Goal: Transaction & Acquisition: Subscribe to service/newsletter

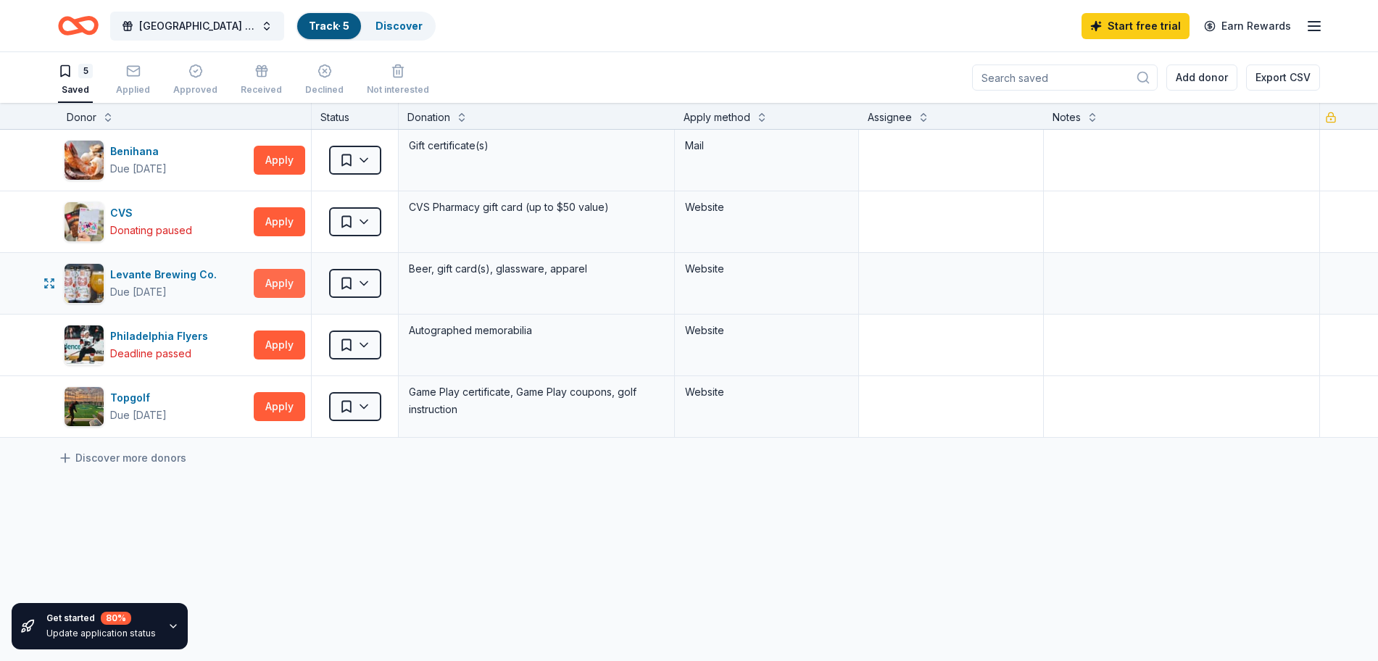
click at [286, 278] on button "Apply" at bounding box center [279, 283] width 51 height 29
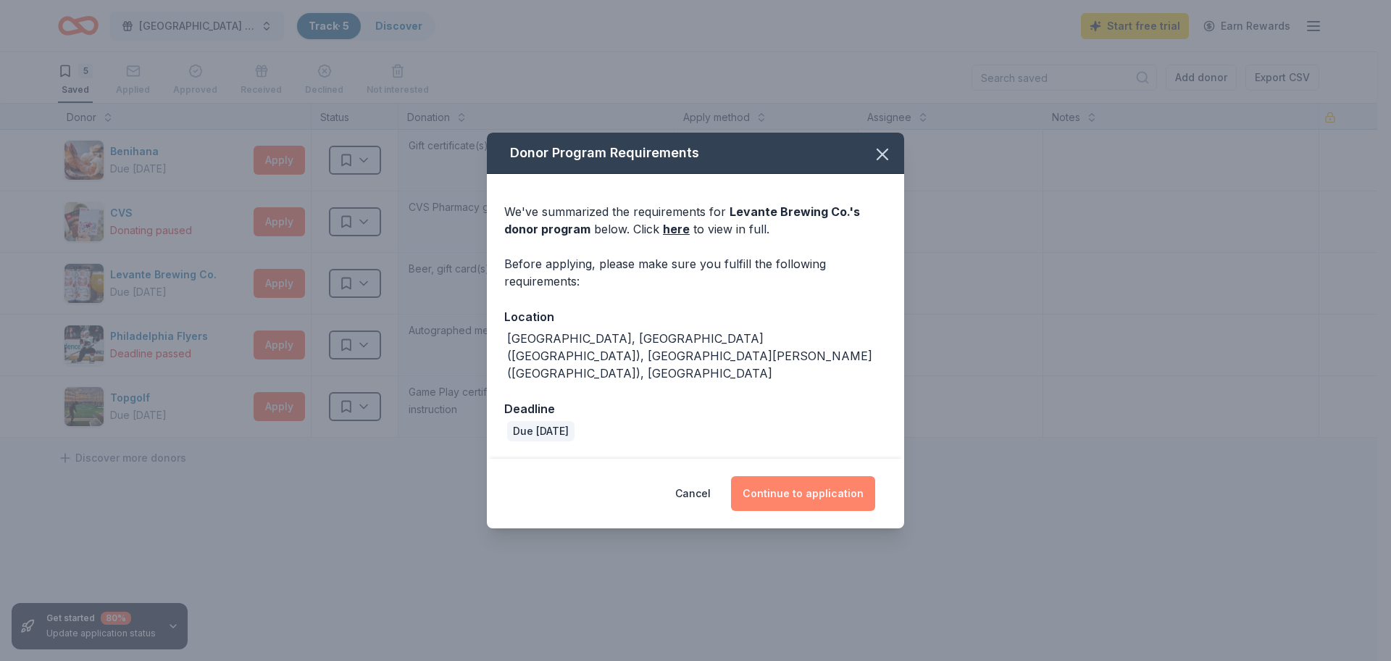
click at [796, 482] on button "Continue to application" at bounding box center [803, 493] width 144 height 35
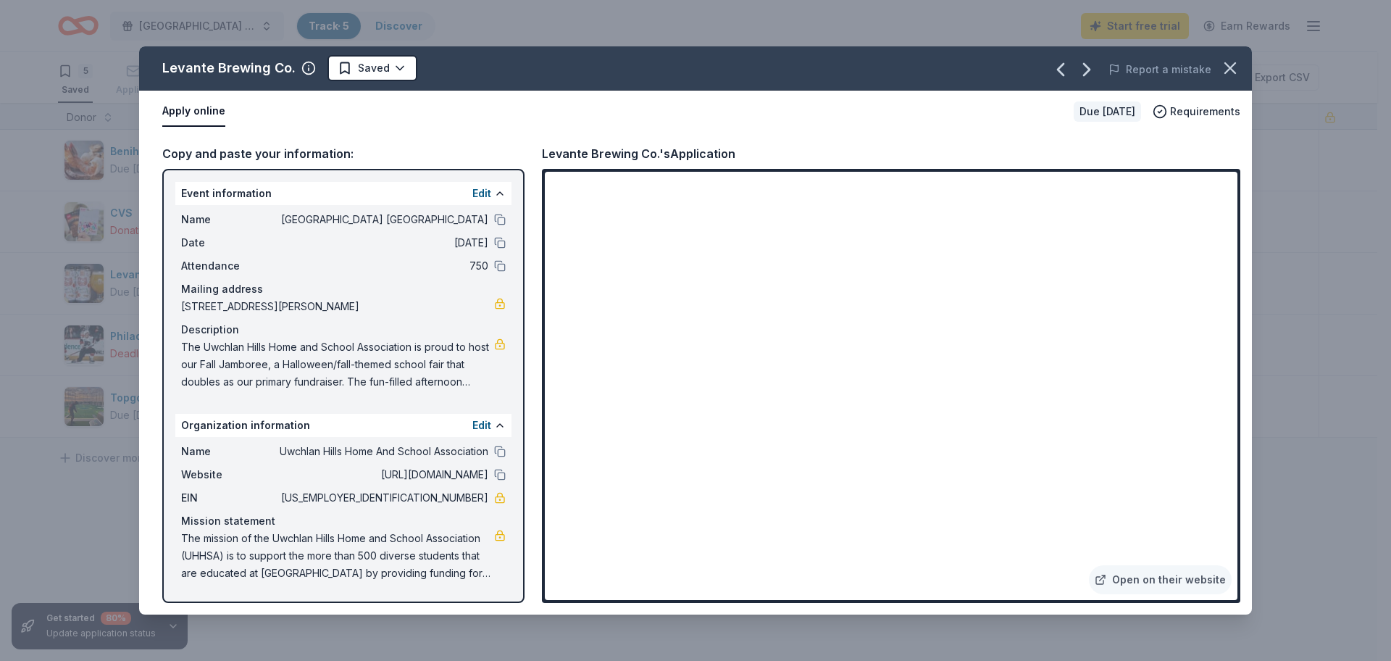
drag, startPoint x: 520, startPoint y: 316, endPoint x: 550, endPoint y: 703, distance: 388.2
click at [550, 660] on html "Uwchlan Hills Elementary School Fall Jamboree Track · 5 Discover Start free tri…" at bounding box center [695, 330] width 1391 height 661
click at [1165, 112] on icon "button" at bounding box center [1160, 111] width 14 height 14
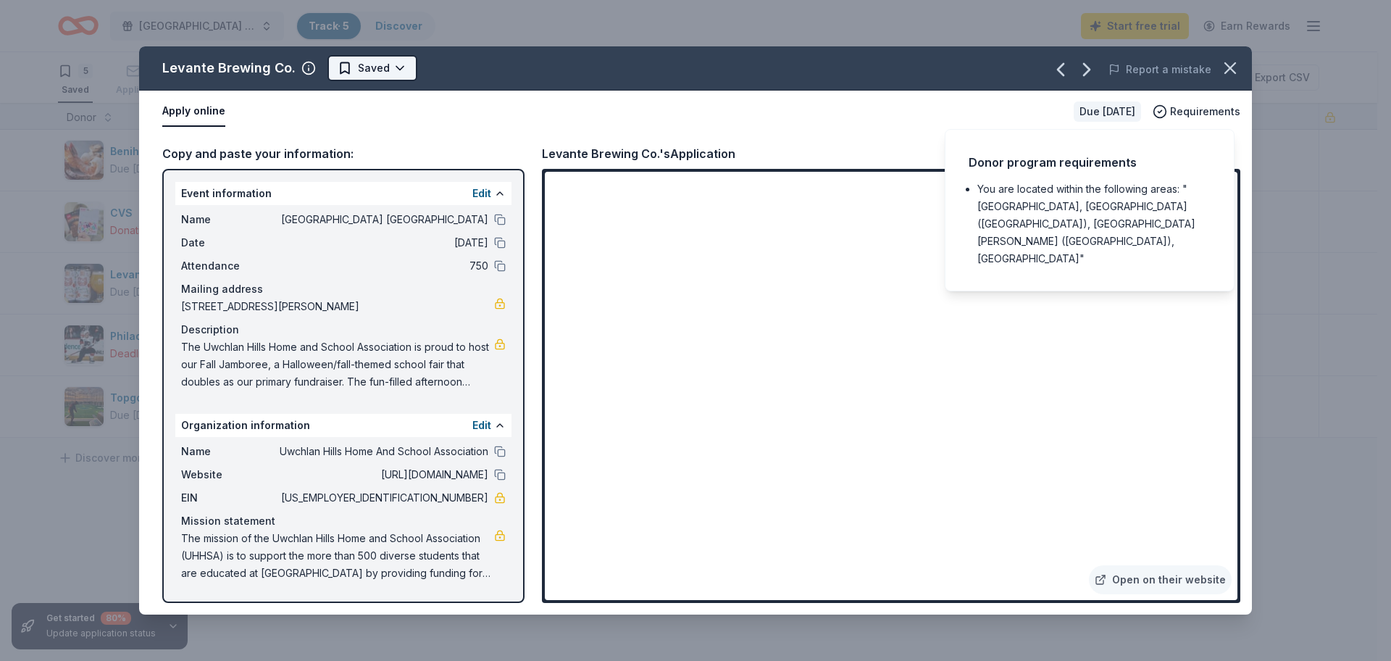
click at [390, 67] on html "Uwchlan Hills Elementary School Fall Jamboree Track · 5 Discover Start free tri…" at bounding box center [695, 330] width 1391 height 661
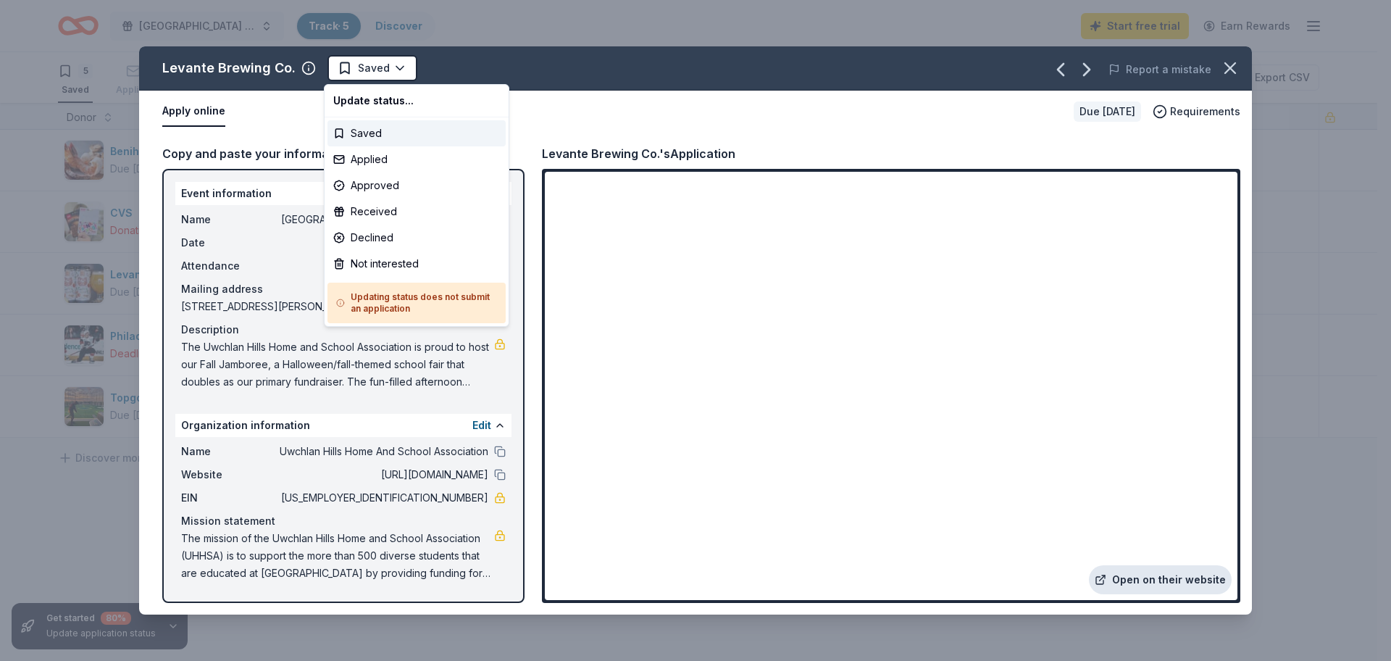
click at [1143, 580] on html "Uwchlan Hills Elementary School Fall Jamboree Track · 5 Discover Start free tri…" at bounding box center [695, 330] width 1391 height 661
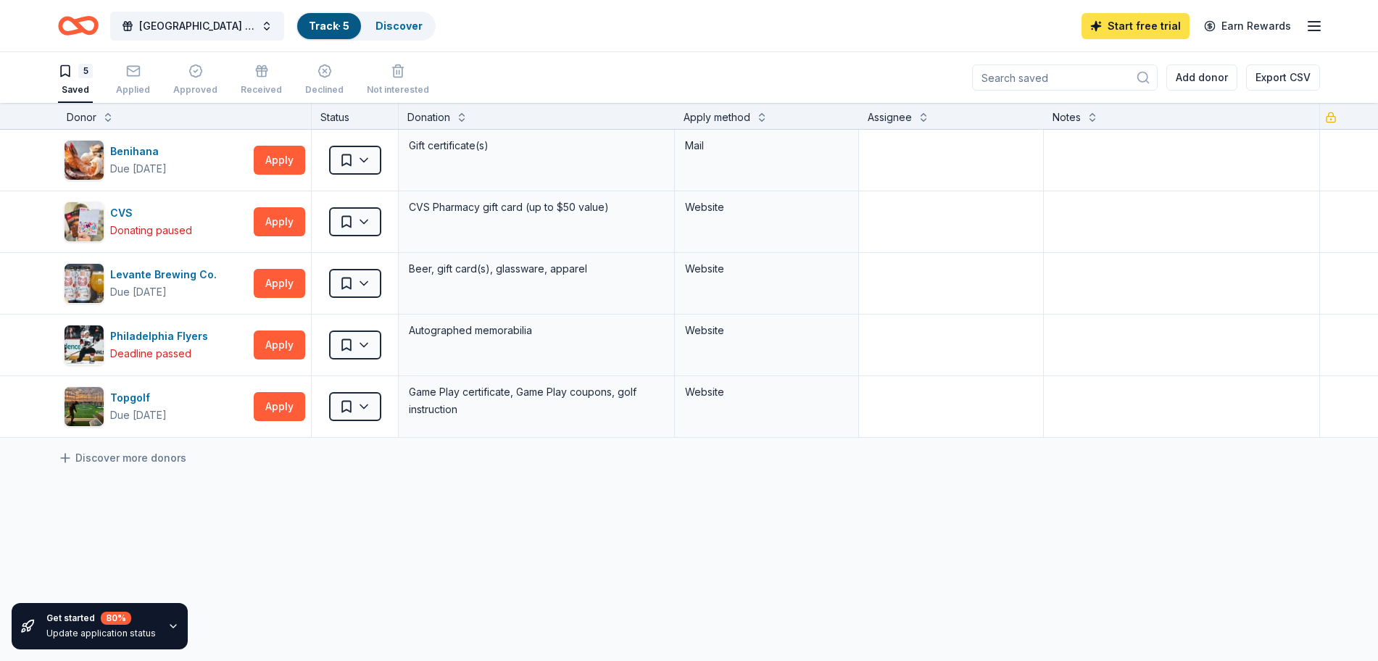
click at [1135, 32] on link "Start free trial" at bounding box center [1135, 26] width 108 height 26
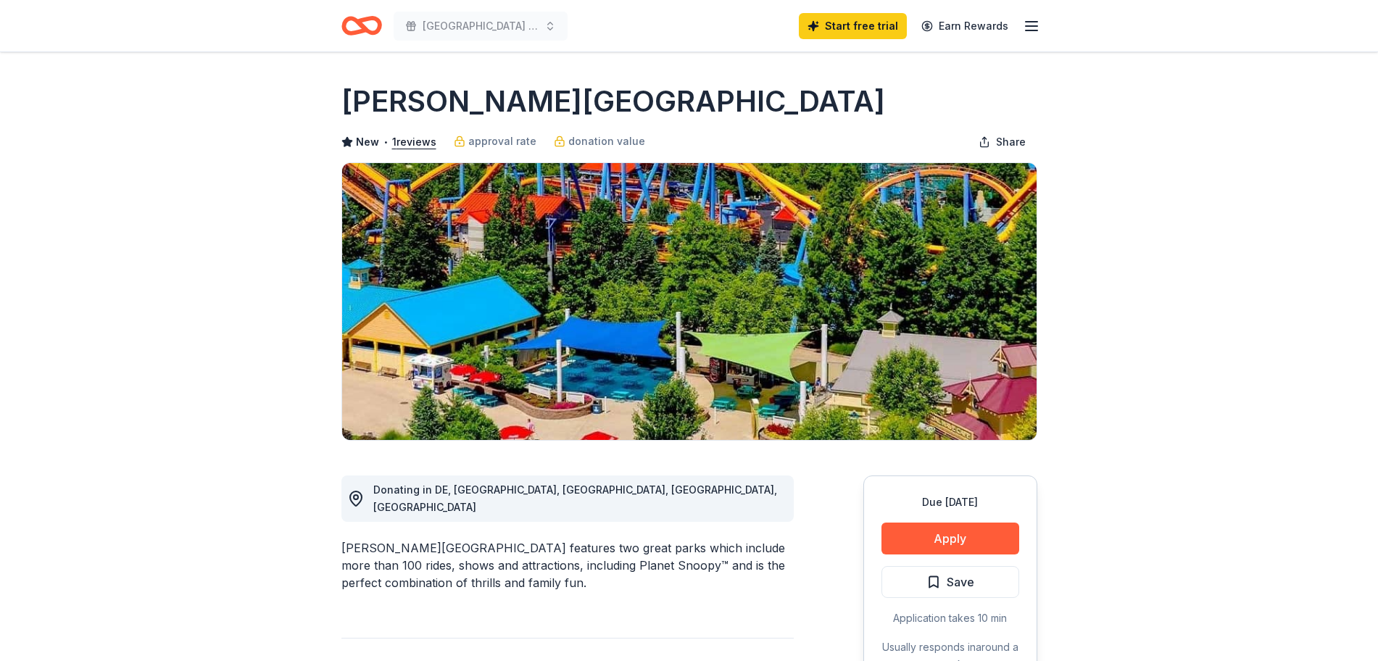
scroll to position [439, 0]
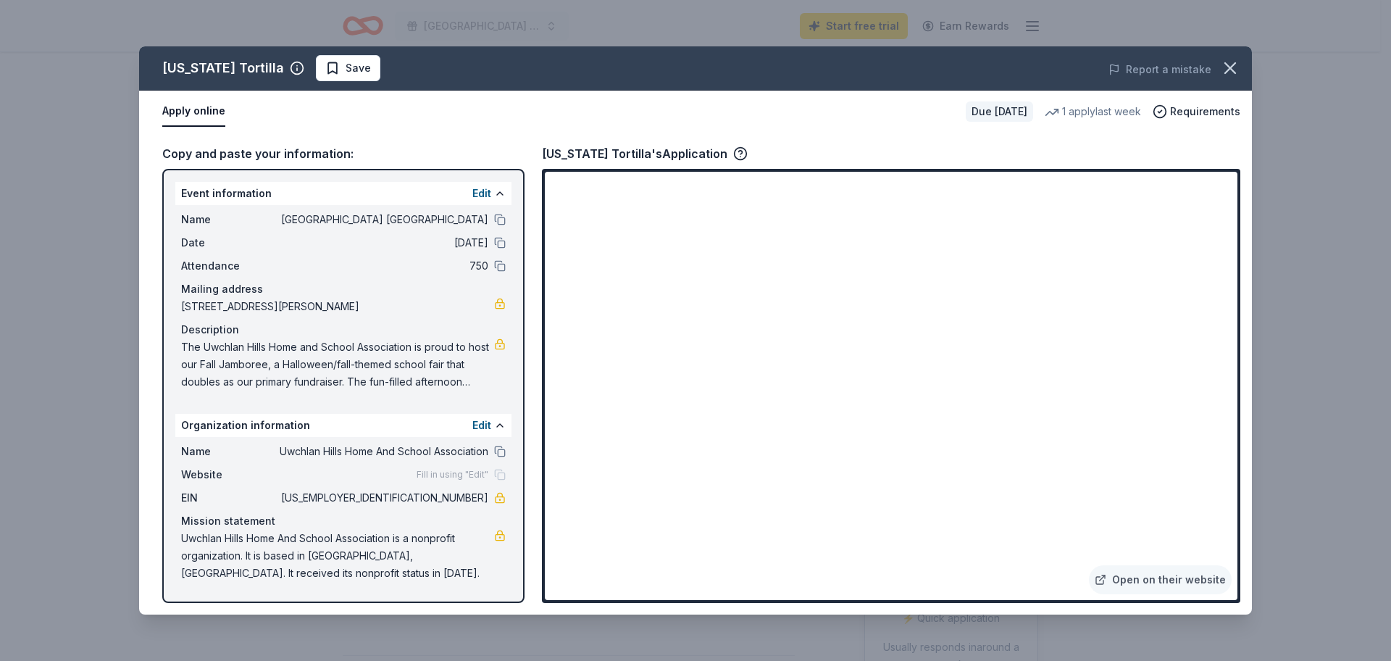
scroll to position [265, 0]
